Goal: Task Accomplishment & Management: Manage account settings

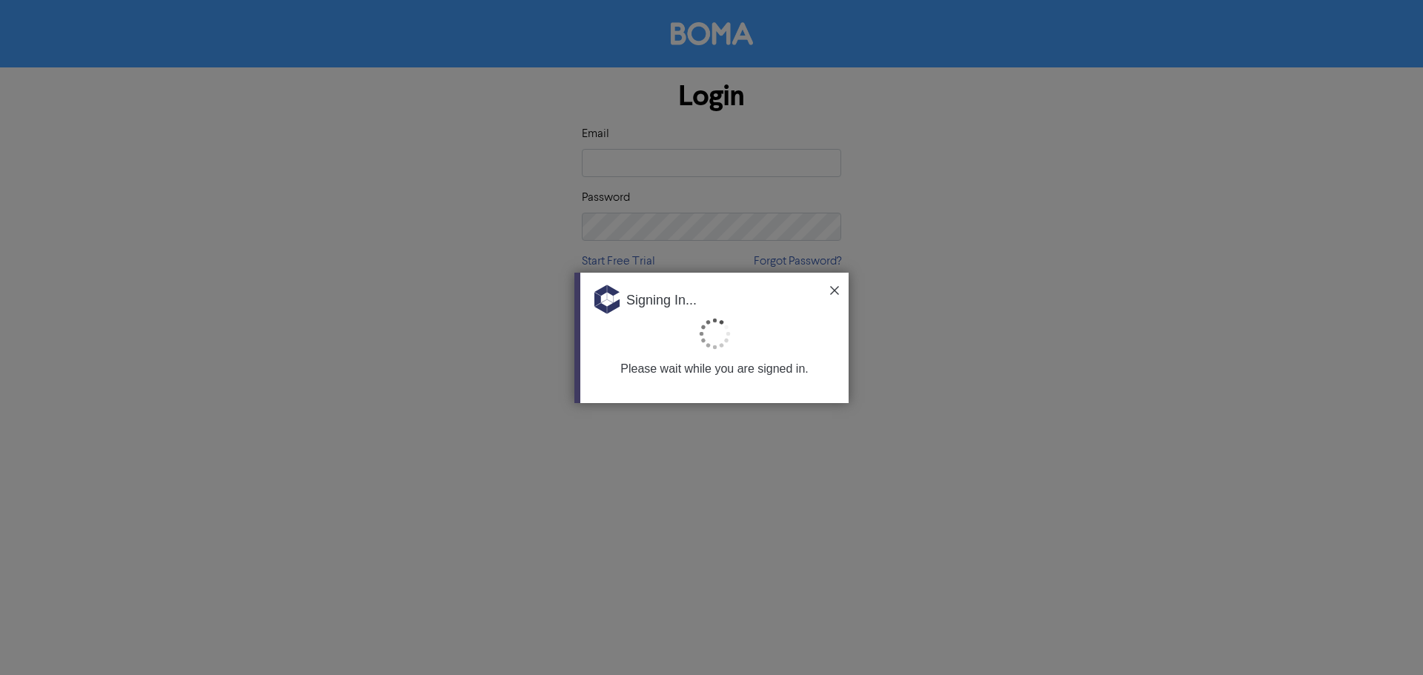
type input "[PERSON_NAME][EMAIL_ADDRESS][DOMAIN_NAME]"
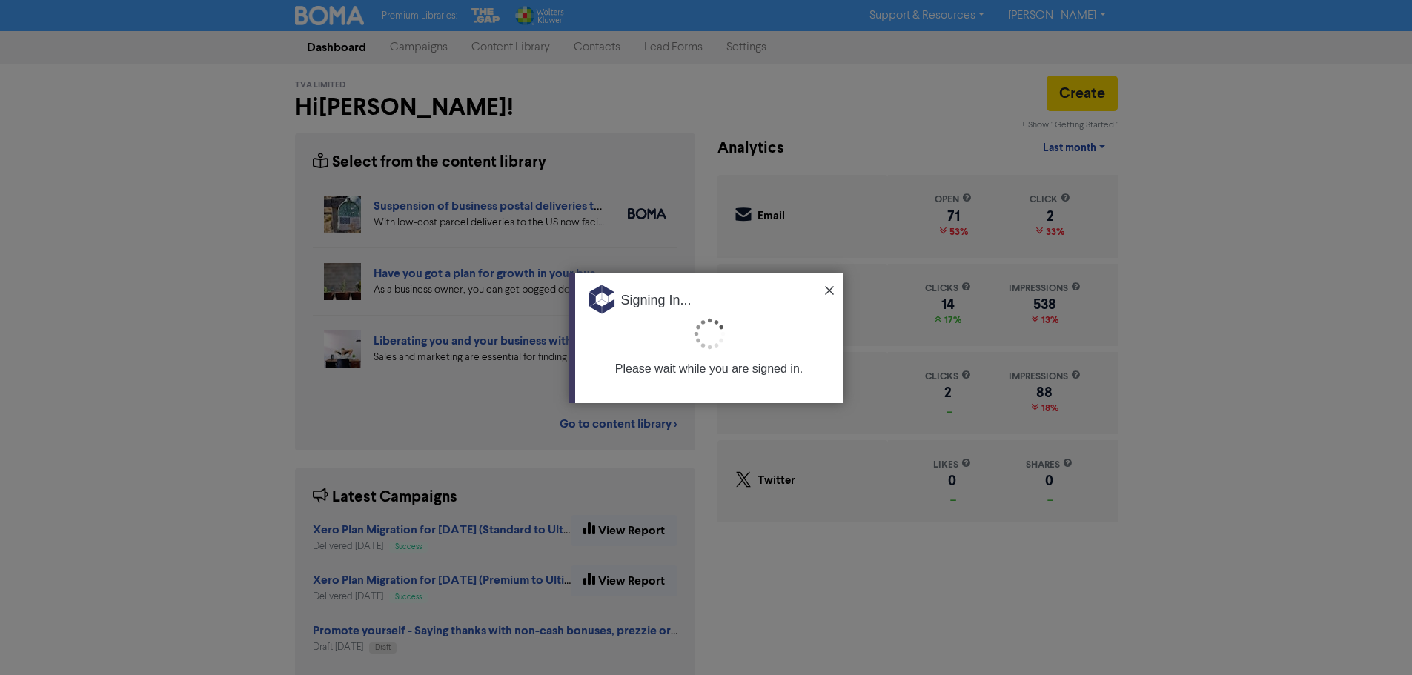
click at [594, 36] on div at bounding box center [706, 337] width 1412 height 675
click at [598, 51] on div at bounding box center [706, 337] width 1412 height 675
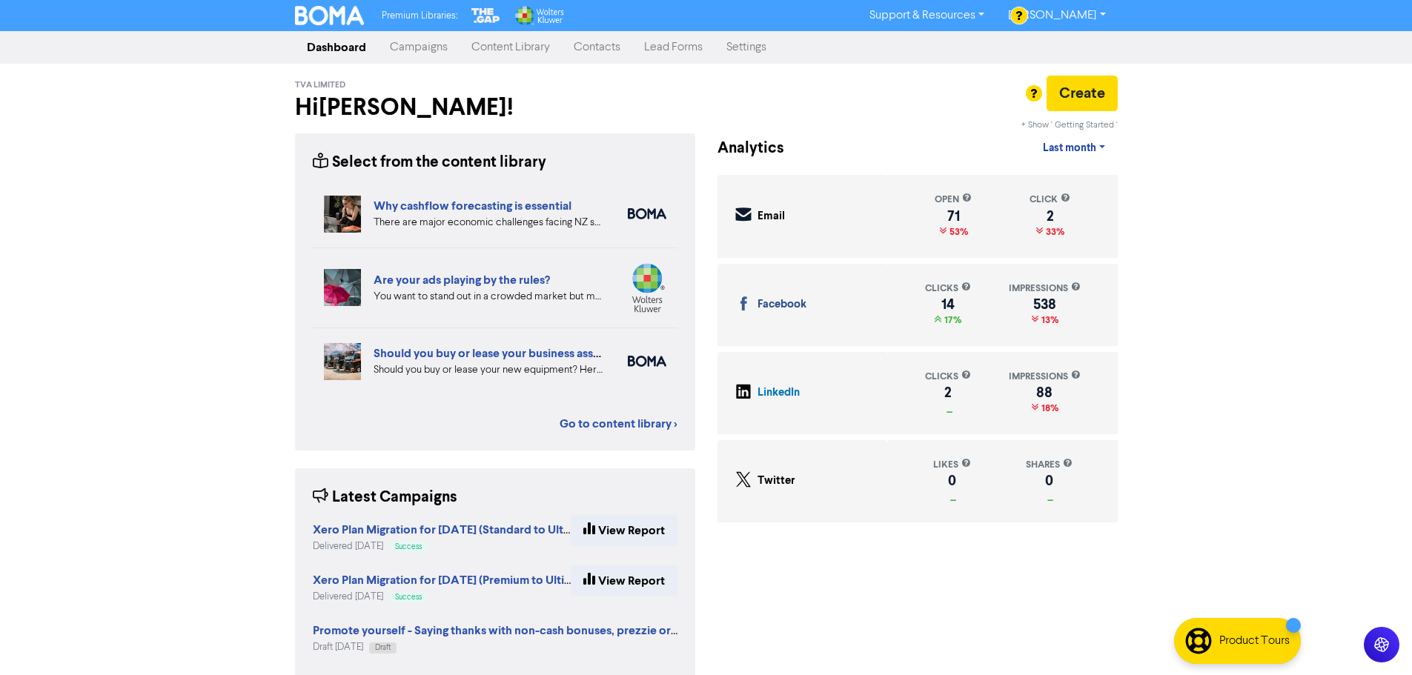
click at [596, 45] on link "Contacts" at bounding box center [597, 48] width 70 height 30
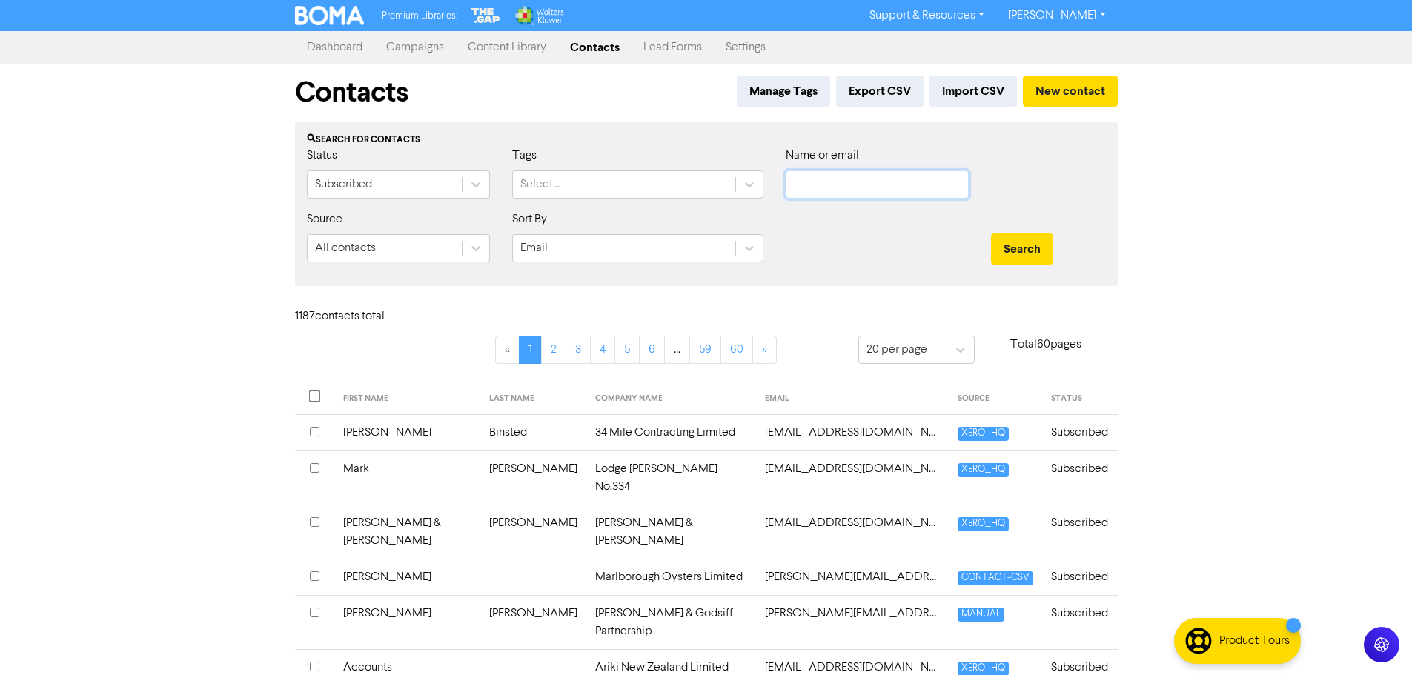
click at [833, 193] on input "text" at bounding box center [877, 185] width 183 height 28
paste input "[EMAIL_ADDRESS][DOMAIN_NAME]"
click at [1028, 258] on button "Search" at bounding box center [1022, 249] width 62 height 31
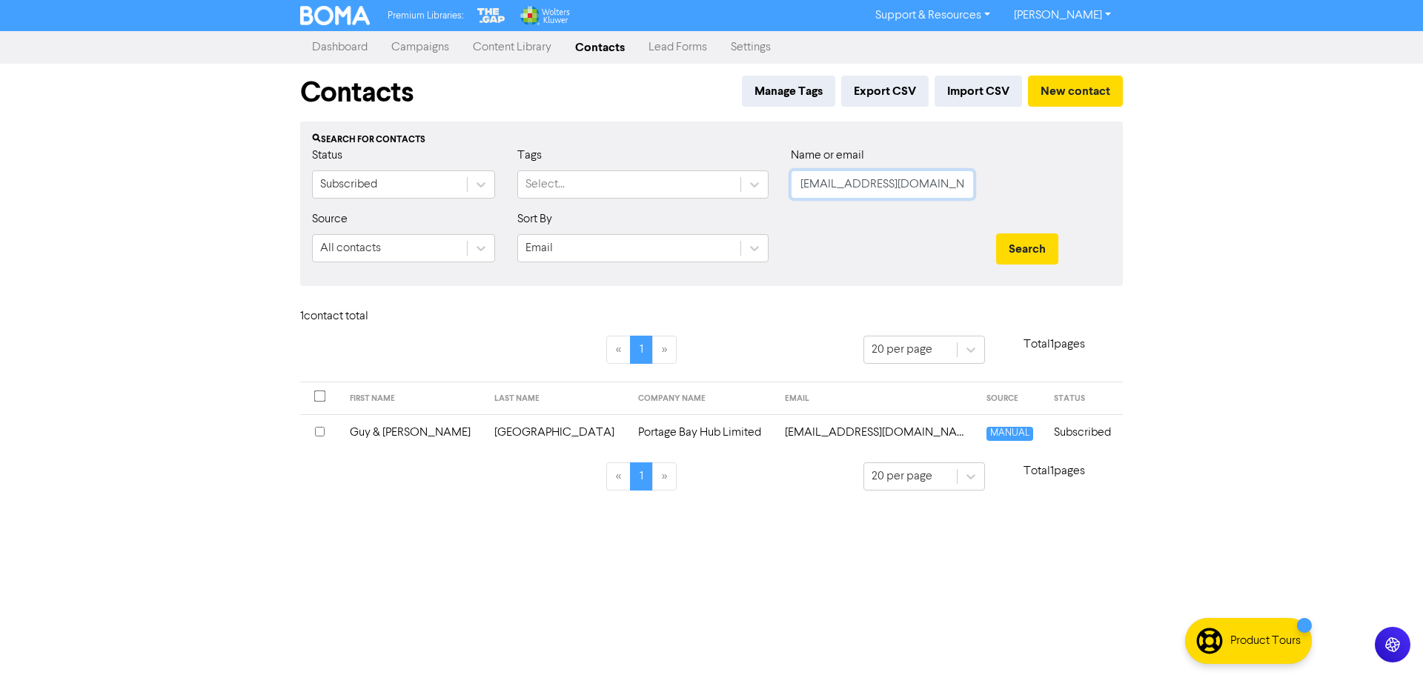
drag, startPoint x: 605, startPoint y: 179, endPoint x: 417, endPoint y: 157, distance: 188.8
click at [483, 168] on div "Status Subscribed Tags Select... Name or email [EMAIL_ADDRESS][DOMAIN_NAME]" at bounding box center [711, 179] width 821 height 64
type input "portage"
click at [996, 234] on button "Search" at bounding box center [1027, 249] width 62 height 31
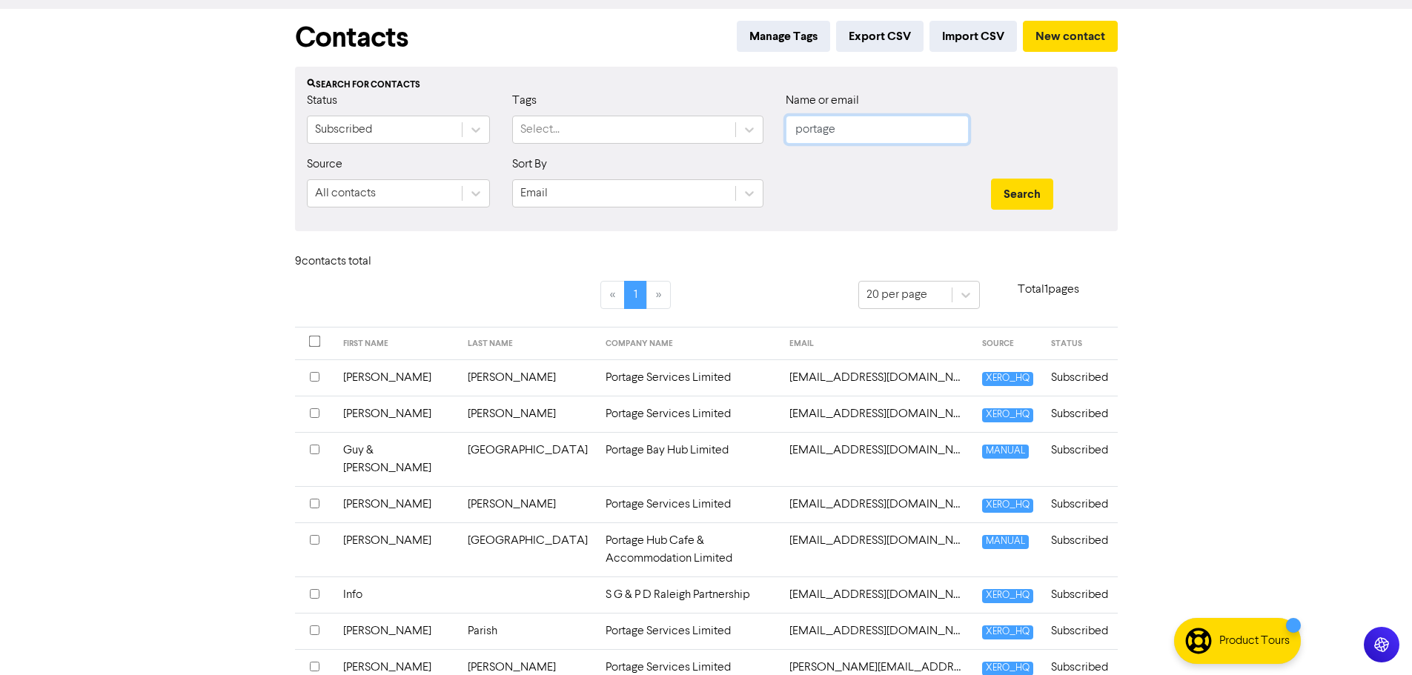
scroll to position [124, 0]
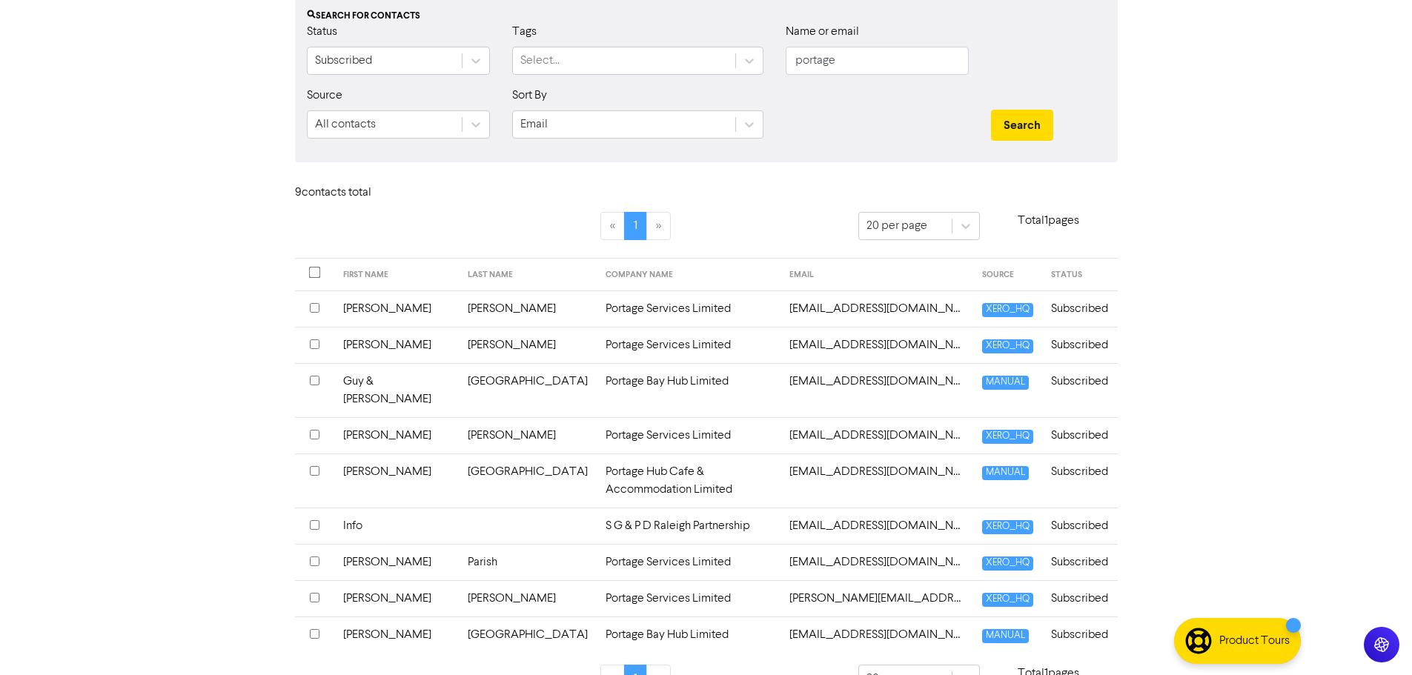
click at [812, 455] on td "[EMAIL_ADDRESS][DOMAIN_NAME]" at bounding box center [877, 481] width 193 height 54
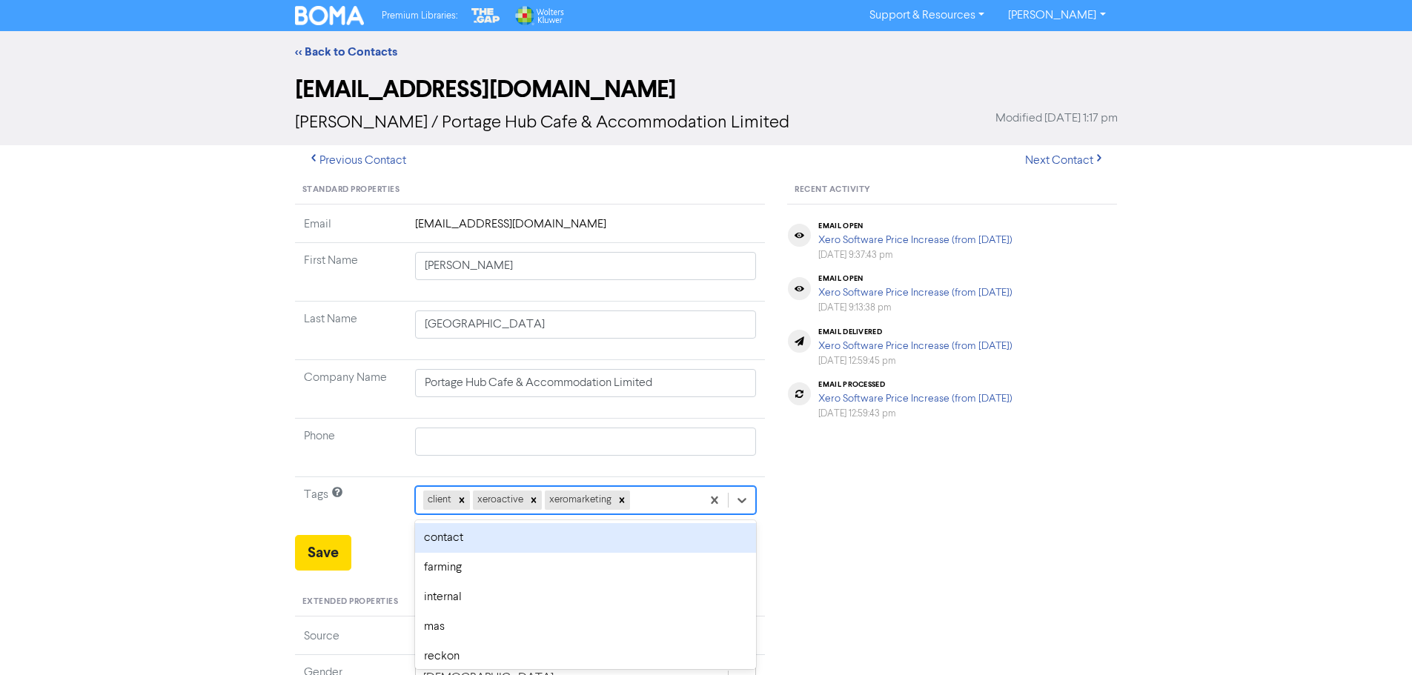
click at [652, 501] on div "option contact focused, 2 of 12. 9 results available. Use Up and Down to choose…" at bounding box center [586, 500] width 342 height 28
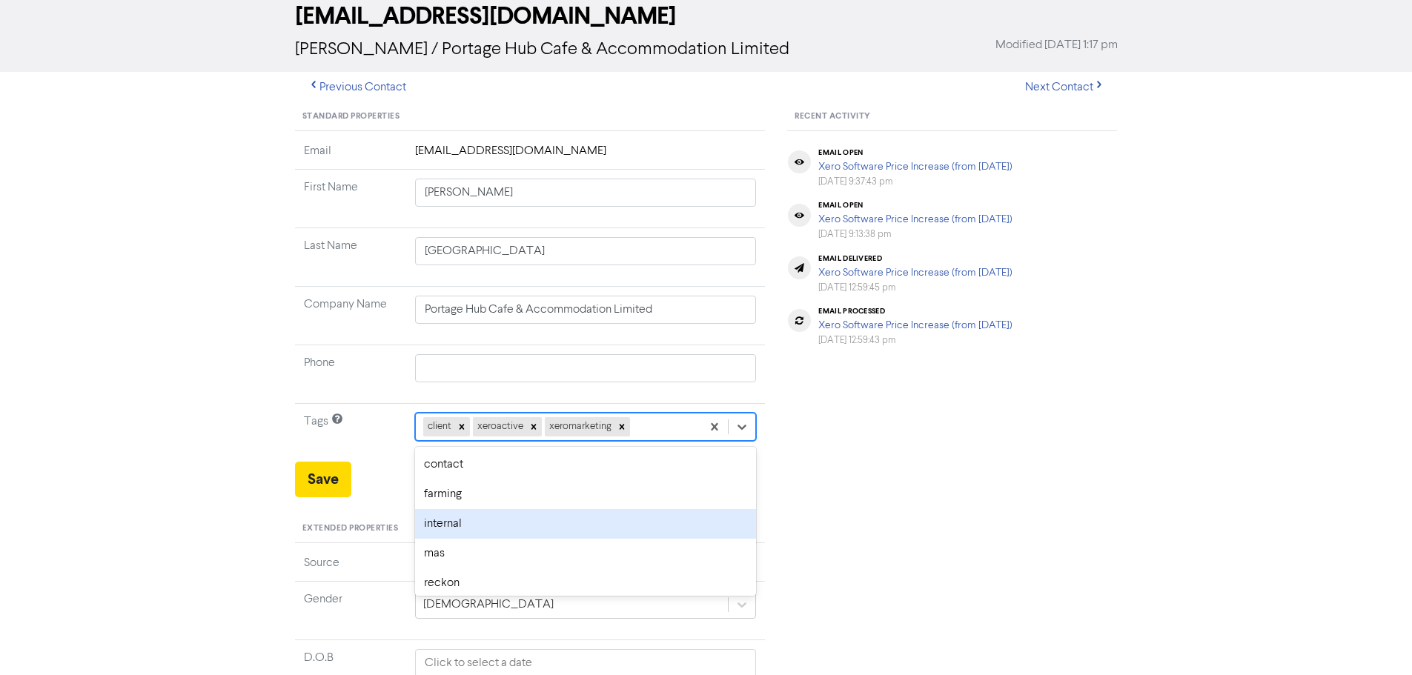
scroll to position [124, 0]
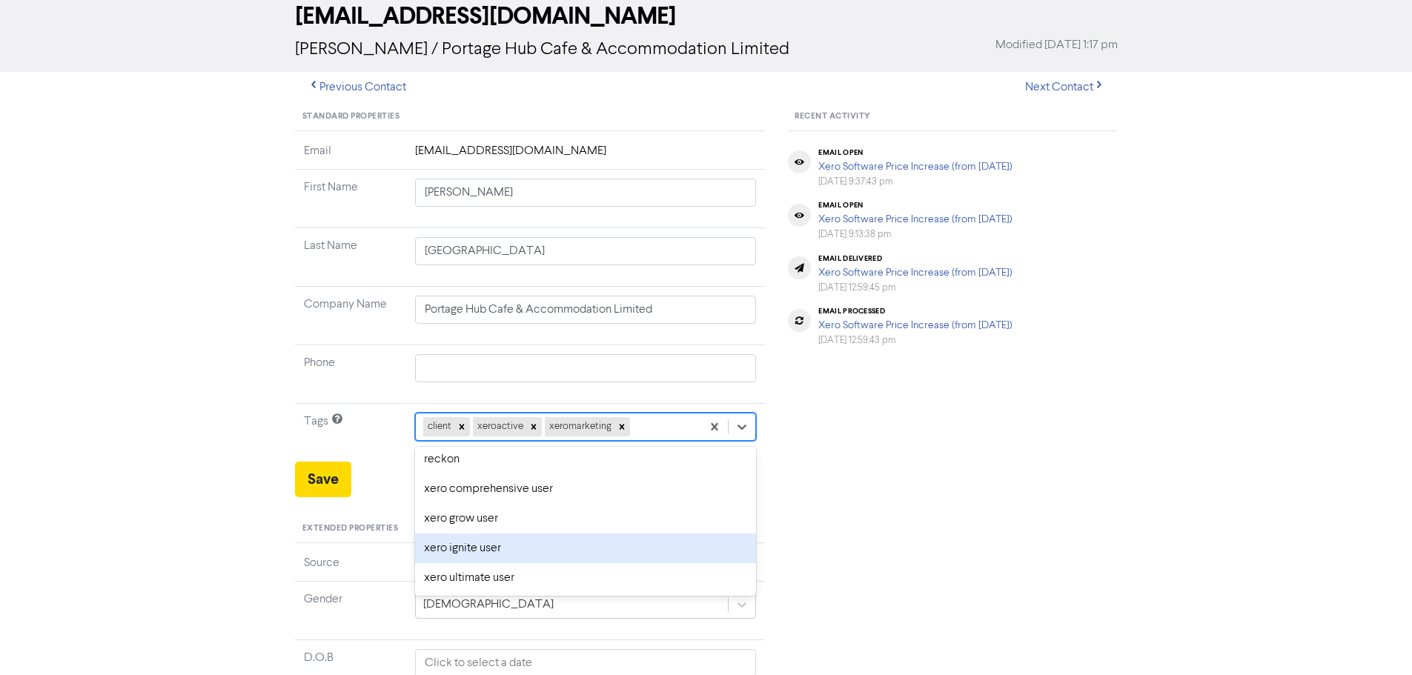
click at [489, 546] on div "xero ignite user" at bounding box center [586, 549] width 342 height 30
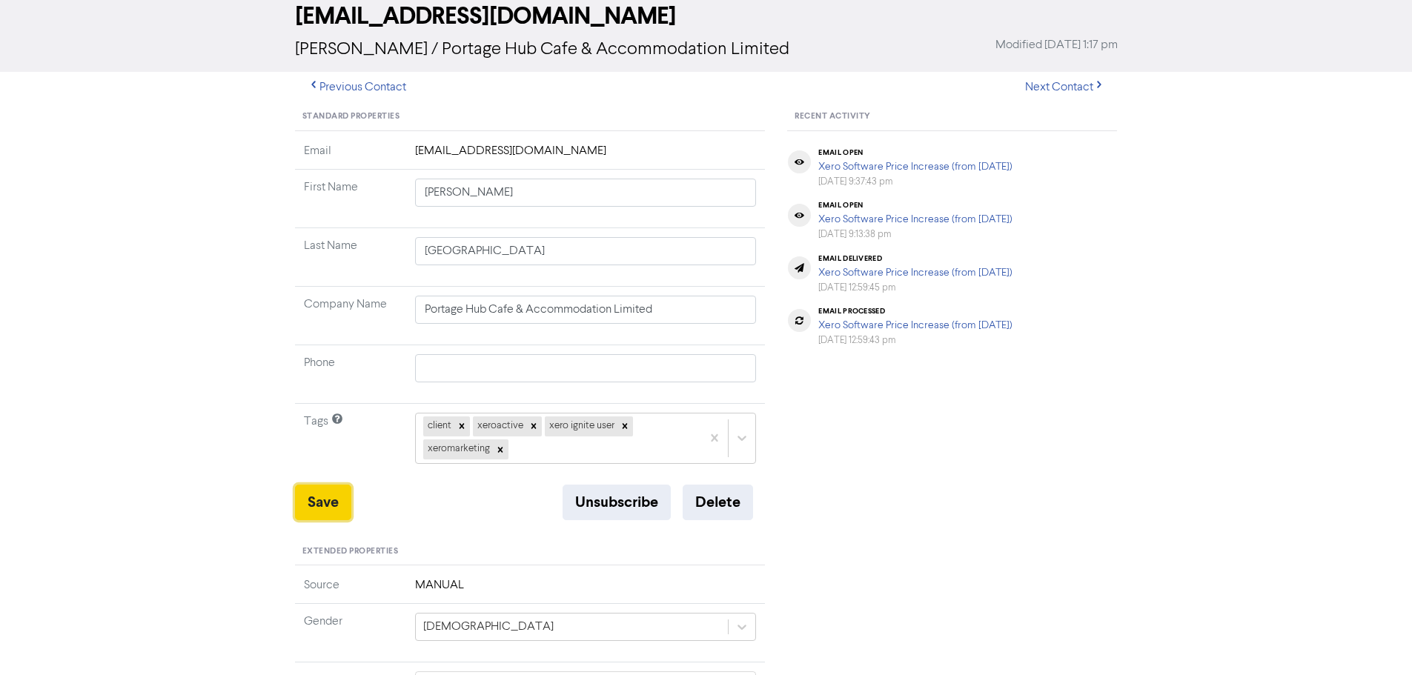
click at [317, 504] on button "Save" at bounding box center [323, 503] width 56 height 36
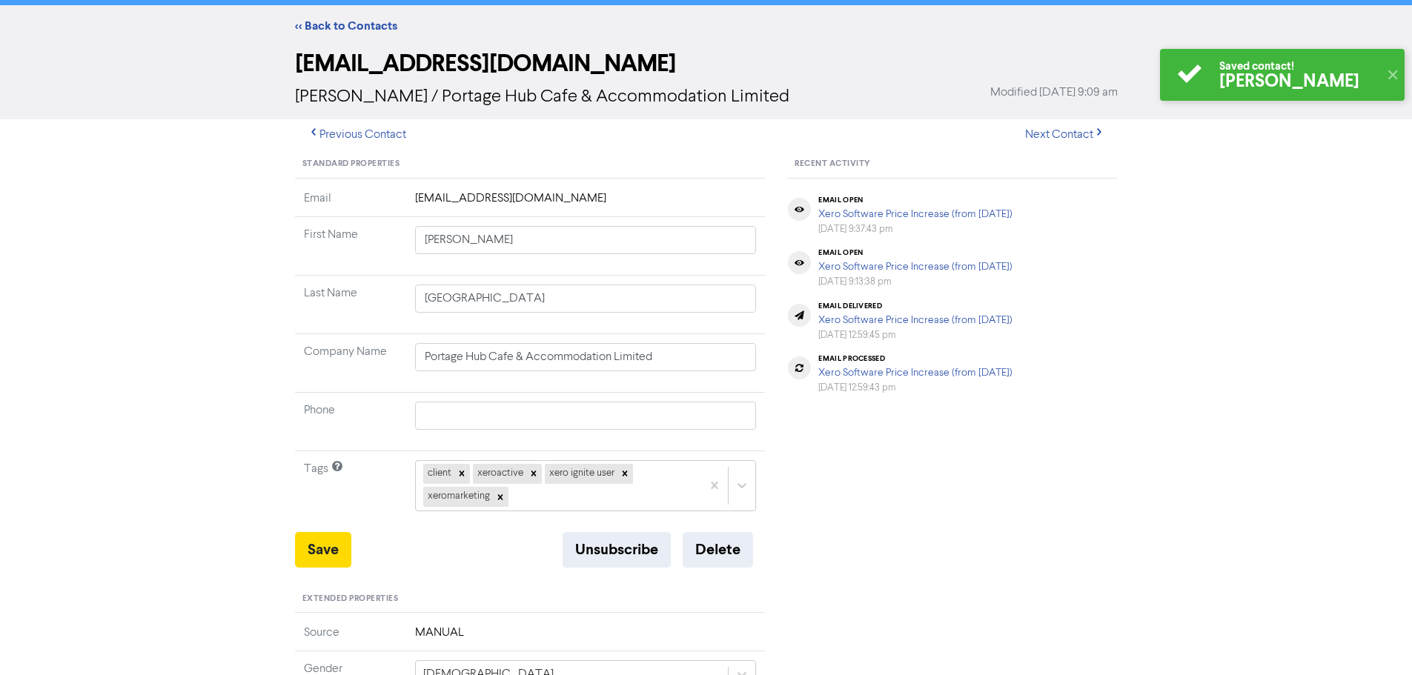
scroll to position [0, 0]
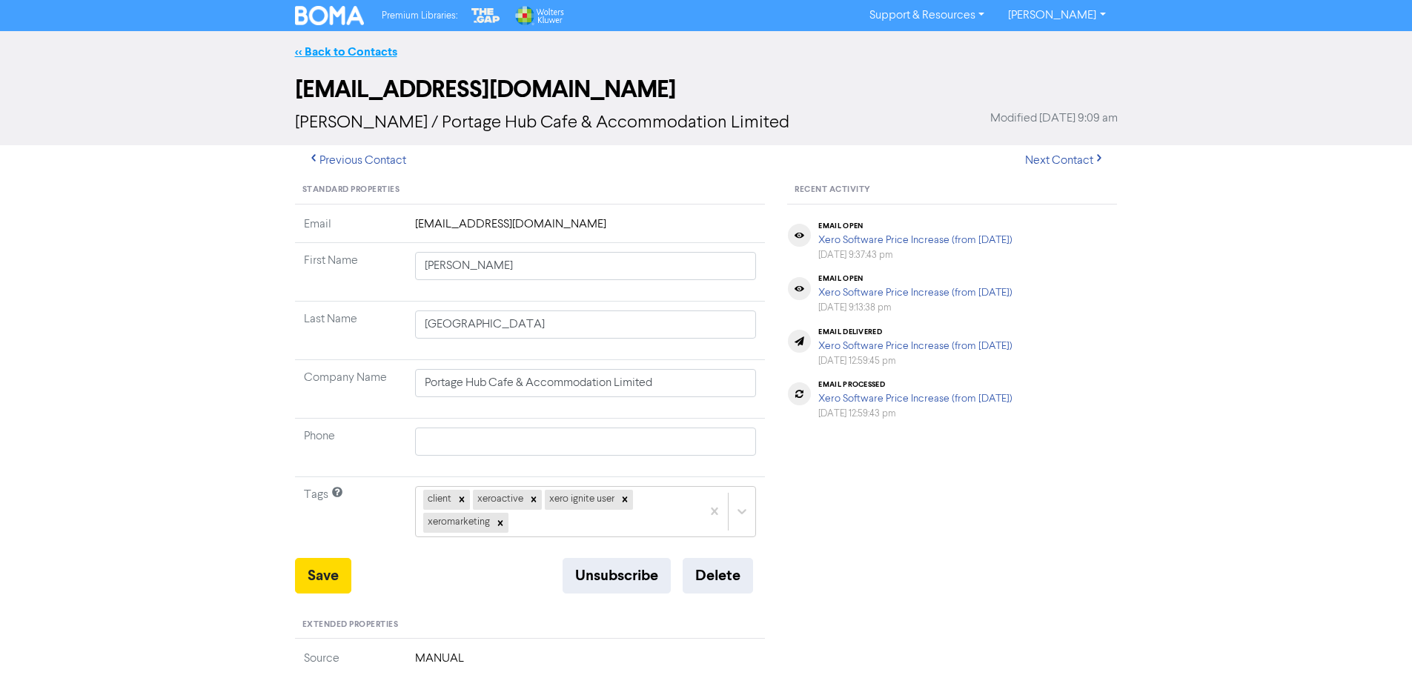
click at [351, 55] on link "<< Back to Contacts" at bounding box center [346, 51] width 102 height 15
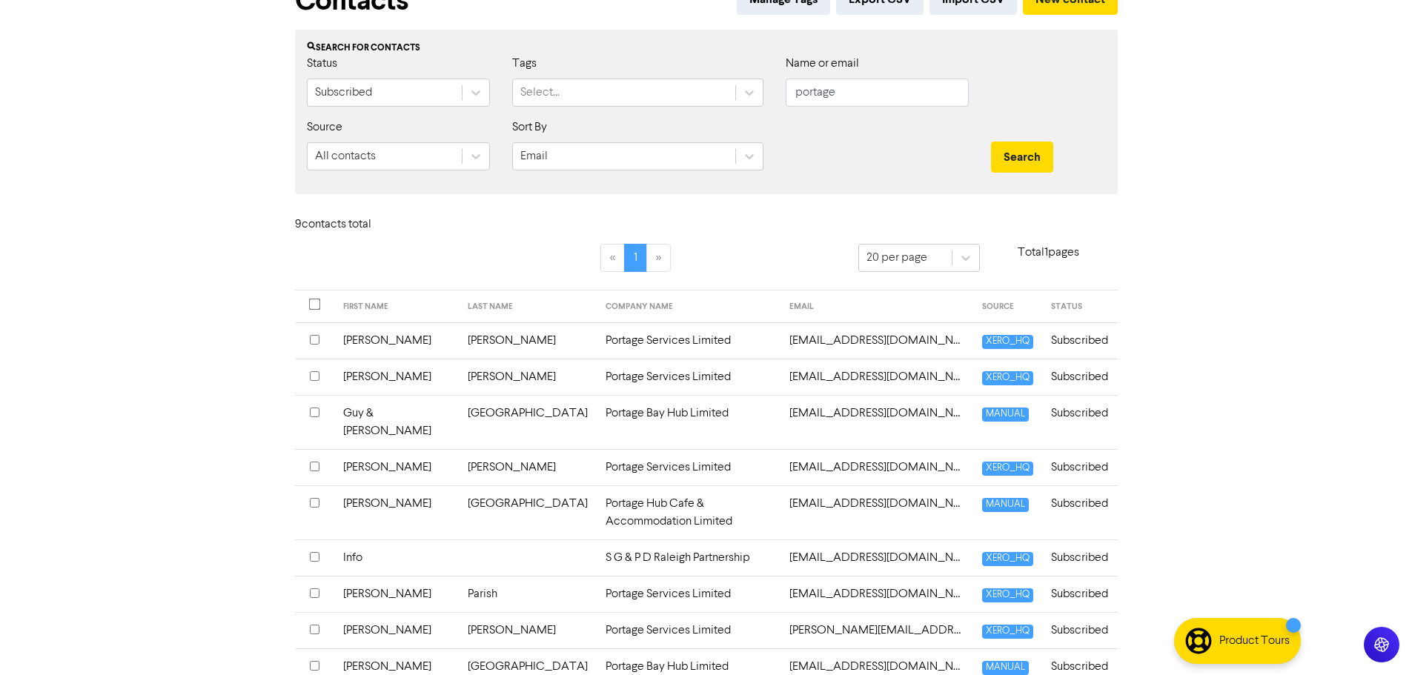
scroll to position [124, 0]
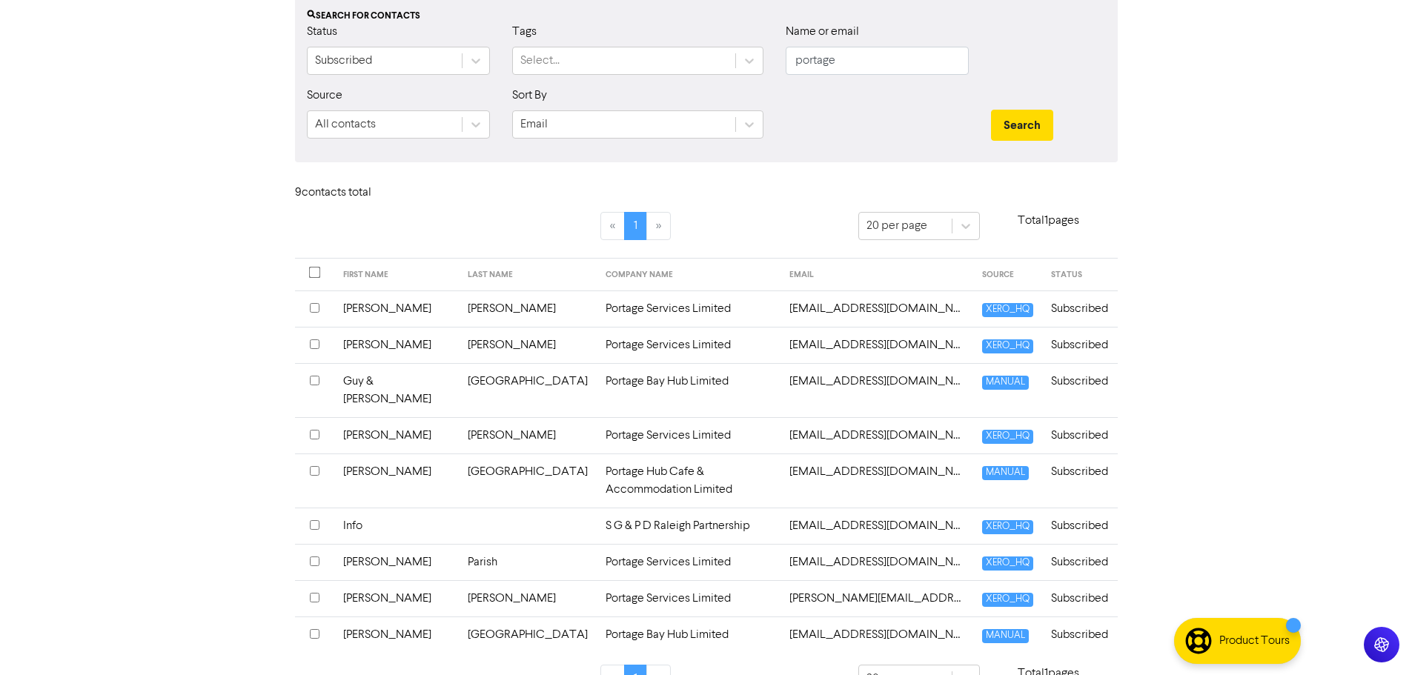
click at [597, 379] on td "Portage Bay Hub Limited" at bounding box center [689, 390] width 185 height 54
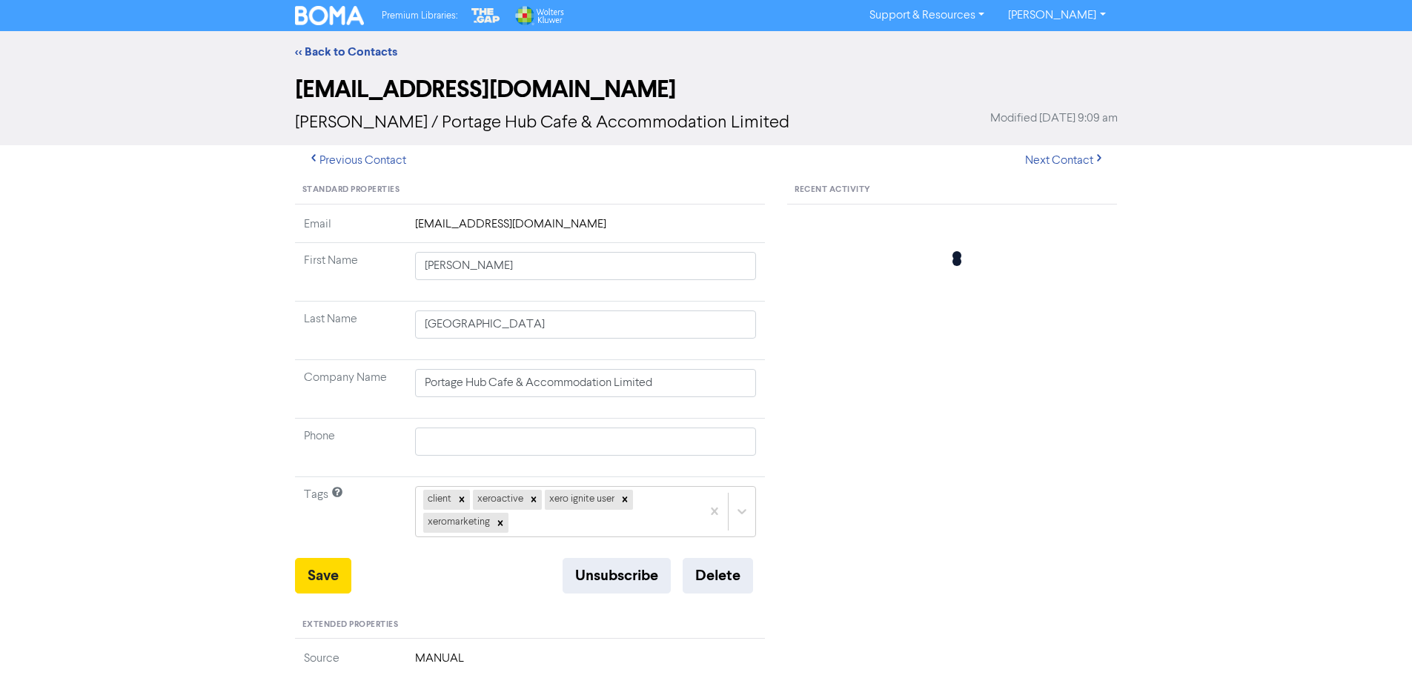
type input "Guy & [PERSON_NAME]"
type input "Portage Bay Hub Limited"
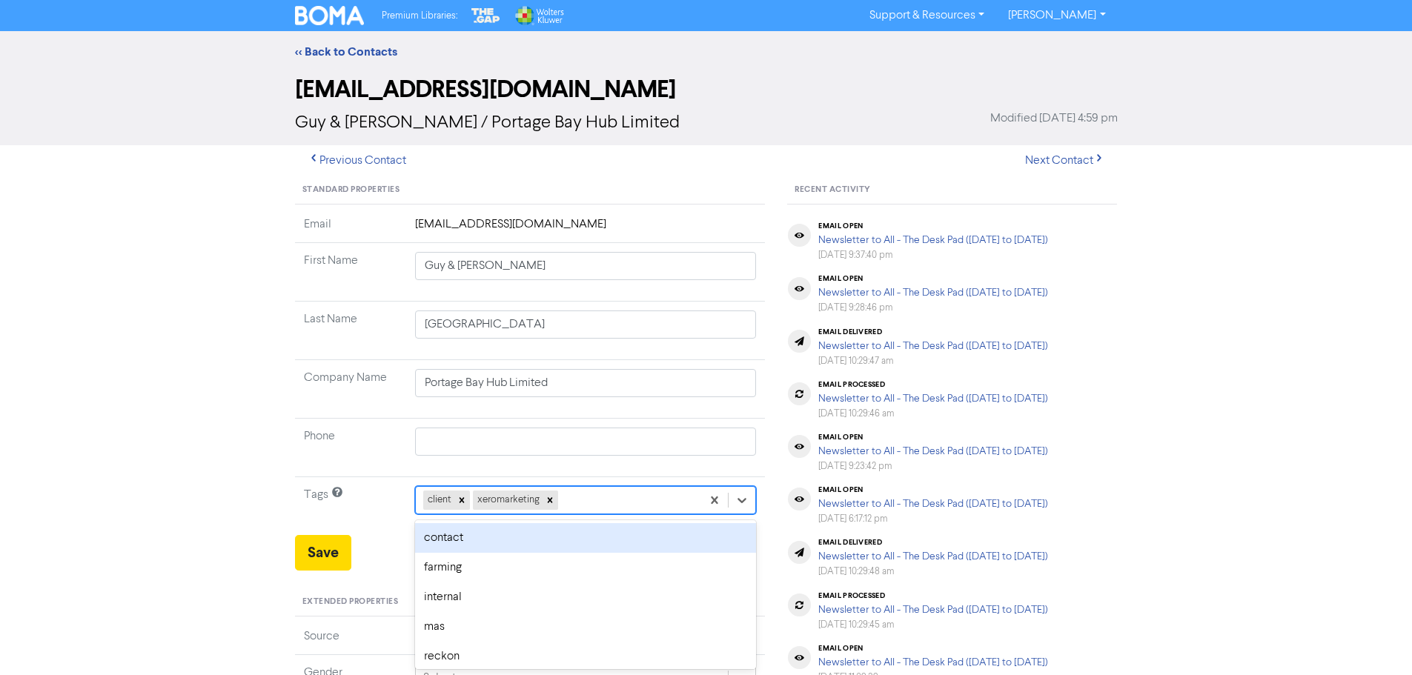
click at [588, 495] on div "option contact focused, 2 of 12. 10 results available. Use Up and Down to choos…" at bounding box center [586, 500] width 342 height 28
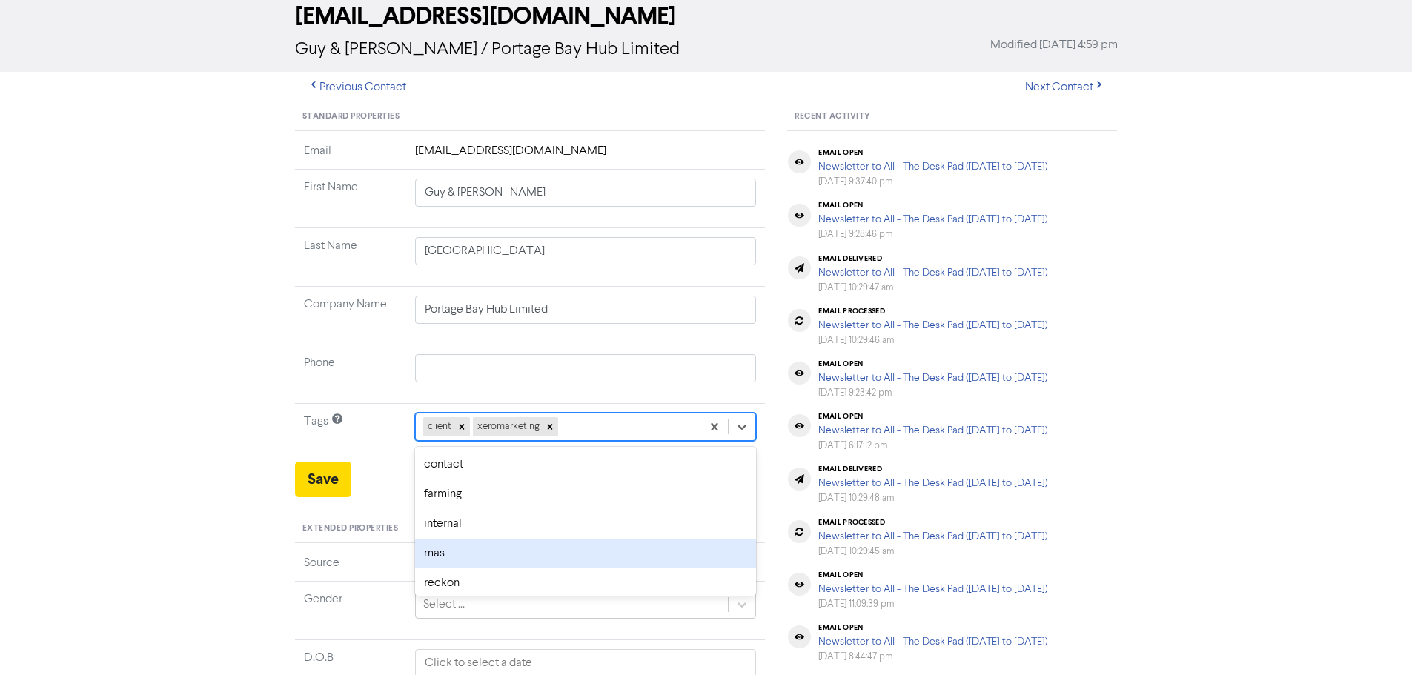
scroll to position [153, 0]
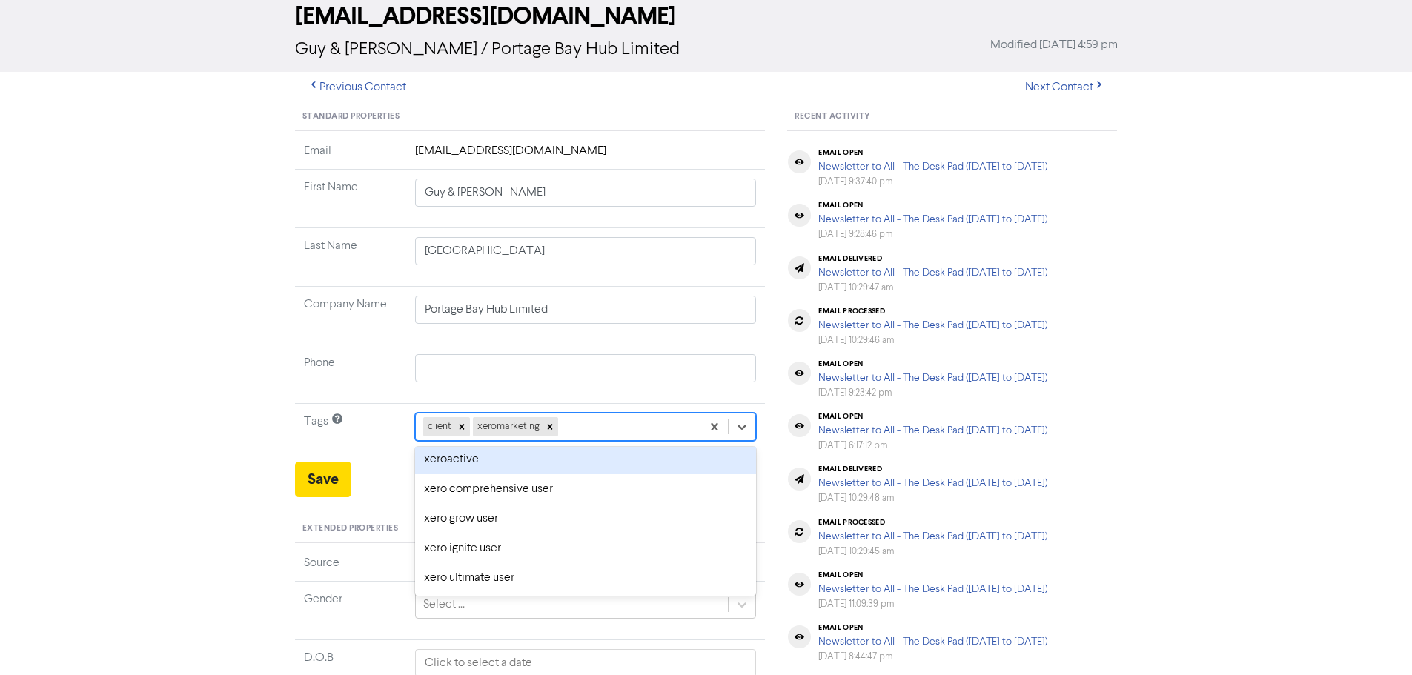
click at [488, 457] on div "xeroactive" at bounding box center [586, 460] width 342 height 30
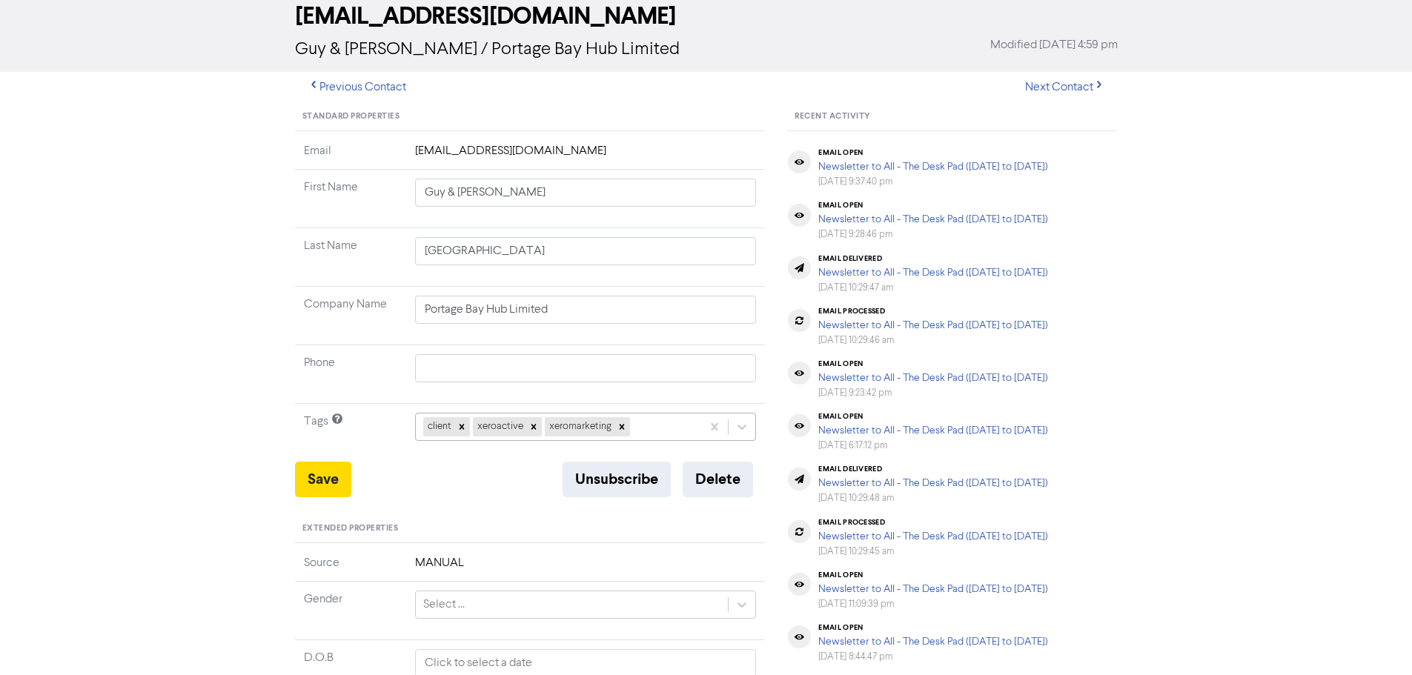
click at [681, 428] on div "client xeroactive xeromarketing" at bounding box center [559, 427] width 286 height 27
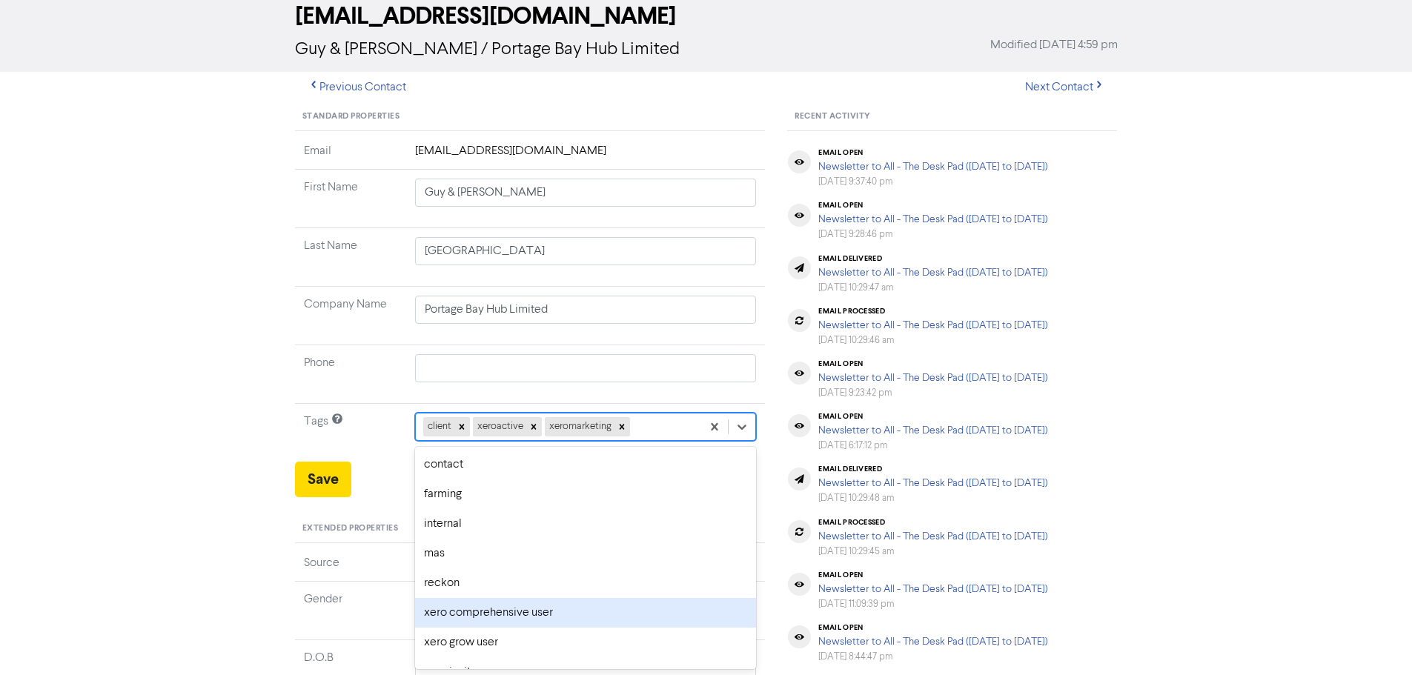
scroll to position [50, 0]
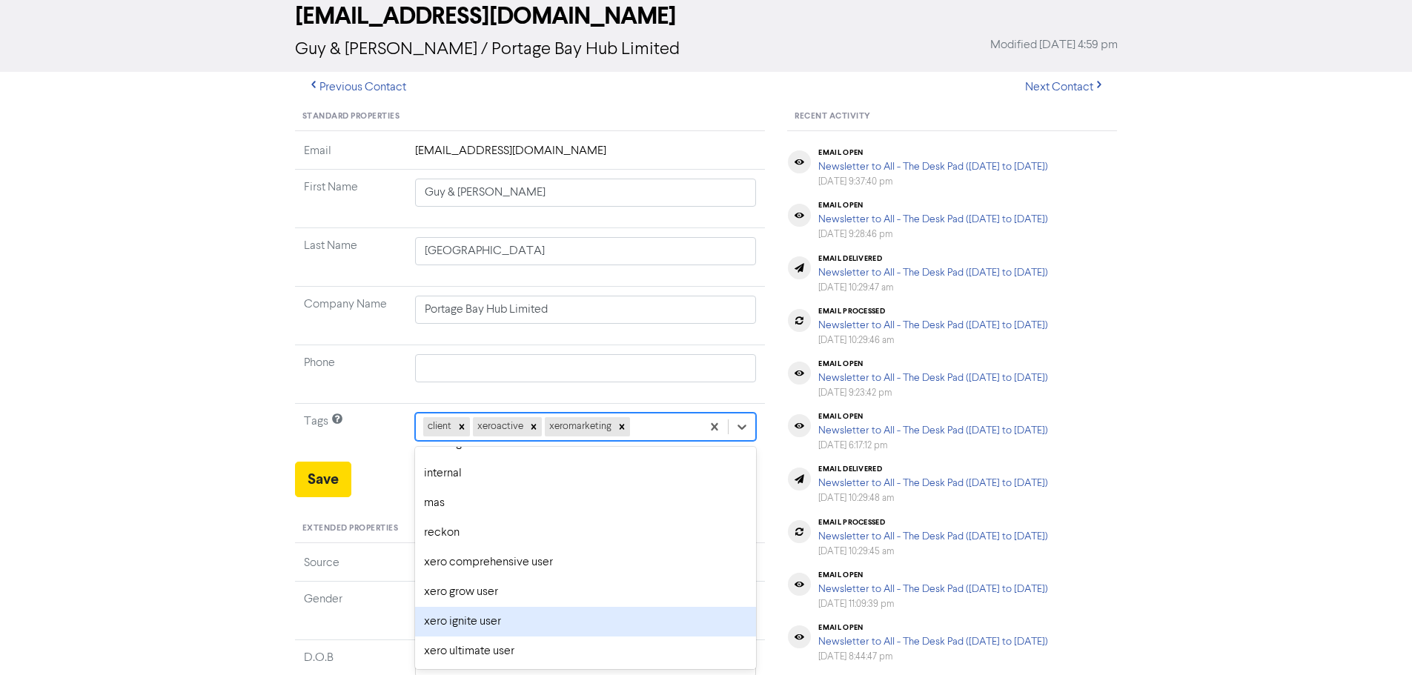
click at [489, 624] on div "xero ignite user" at bounding box center [586, 622] width 342 height 30
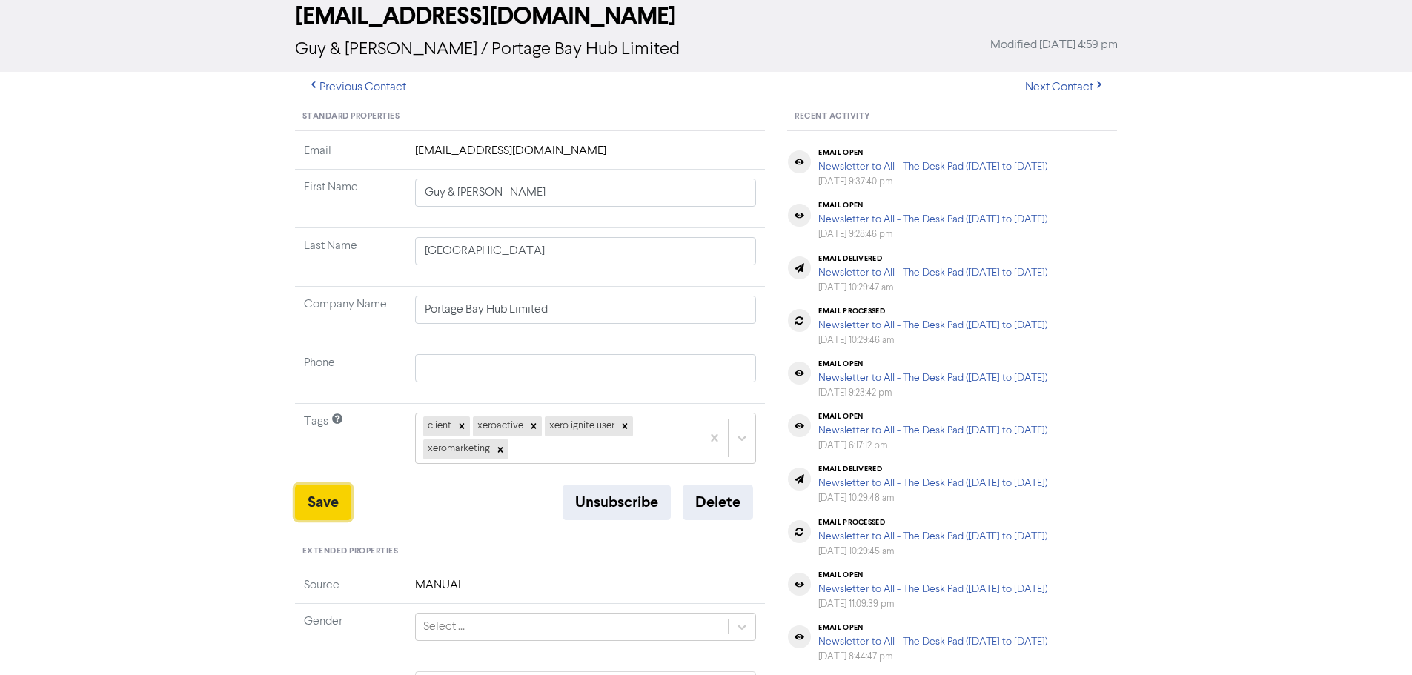
click at [330, 491] on button "Save" at bounding box center [323, 503] width 56 height 36
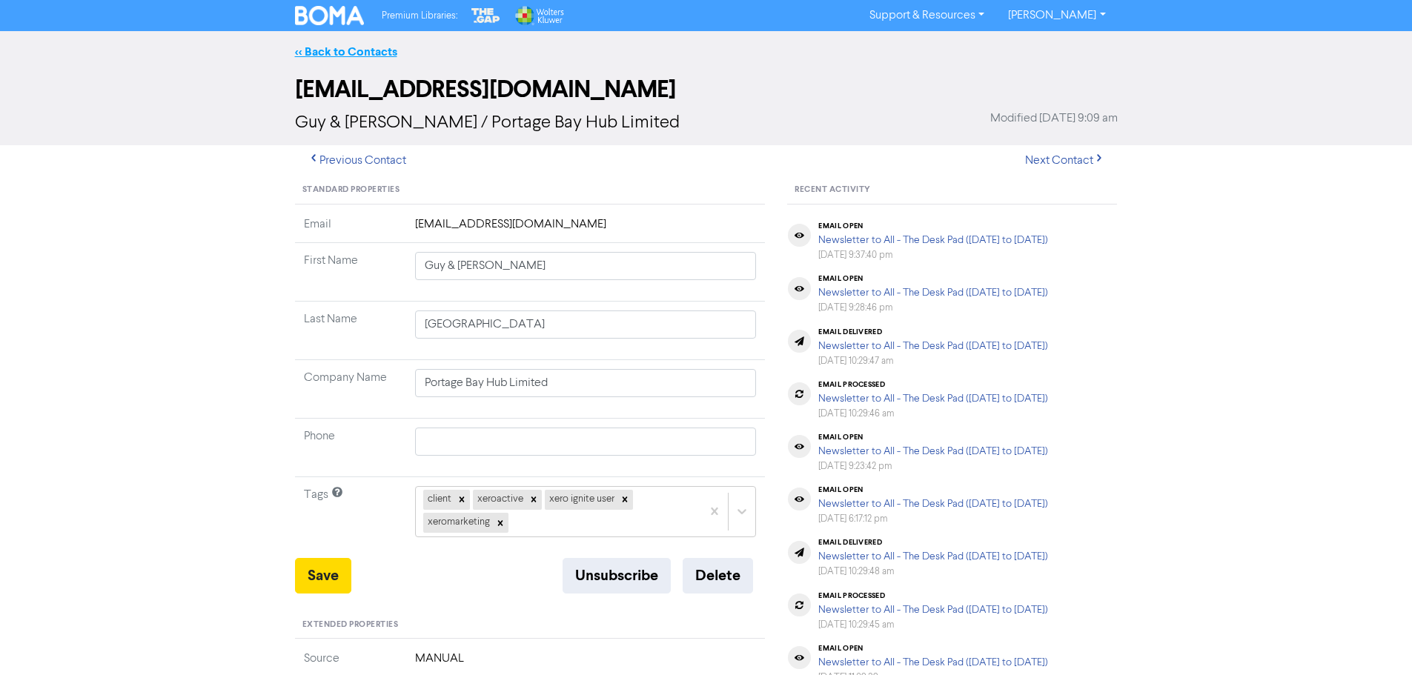
click at [324, 51] on link "<< Back to Contacts" at bounding box center [346, 51] width 102 height 15
